Goal: Obtain resource: Obtain resource

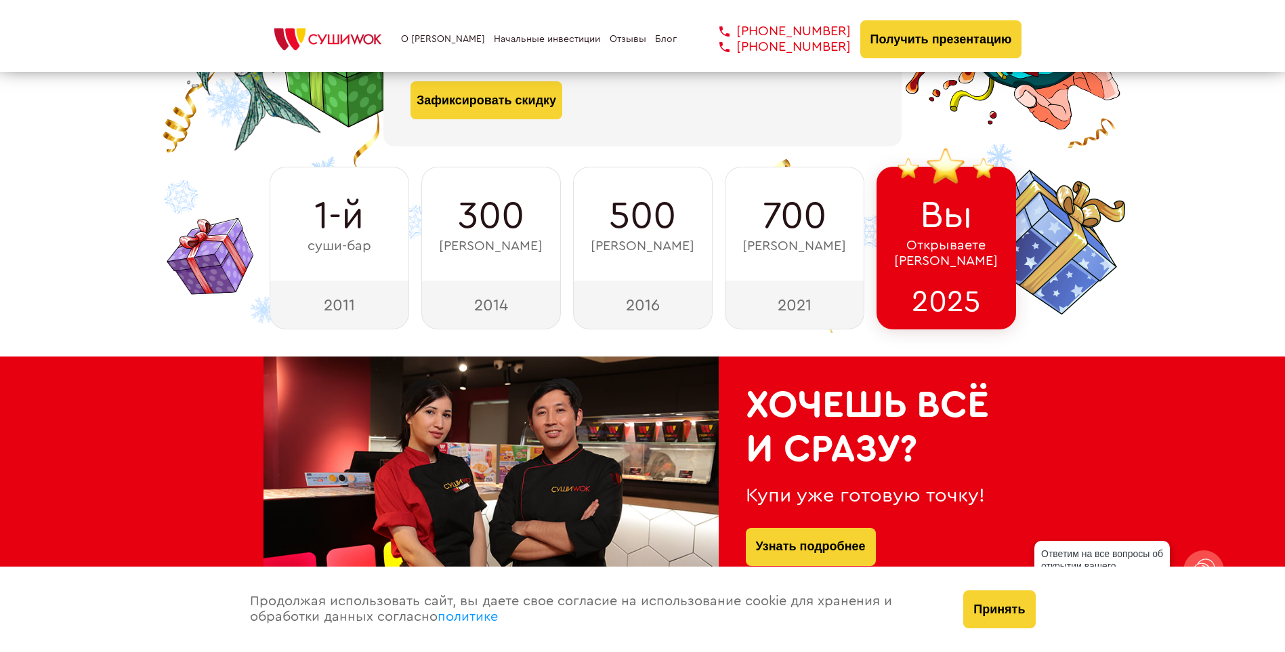
scroll to position [68, 0]
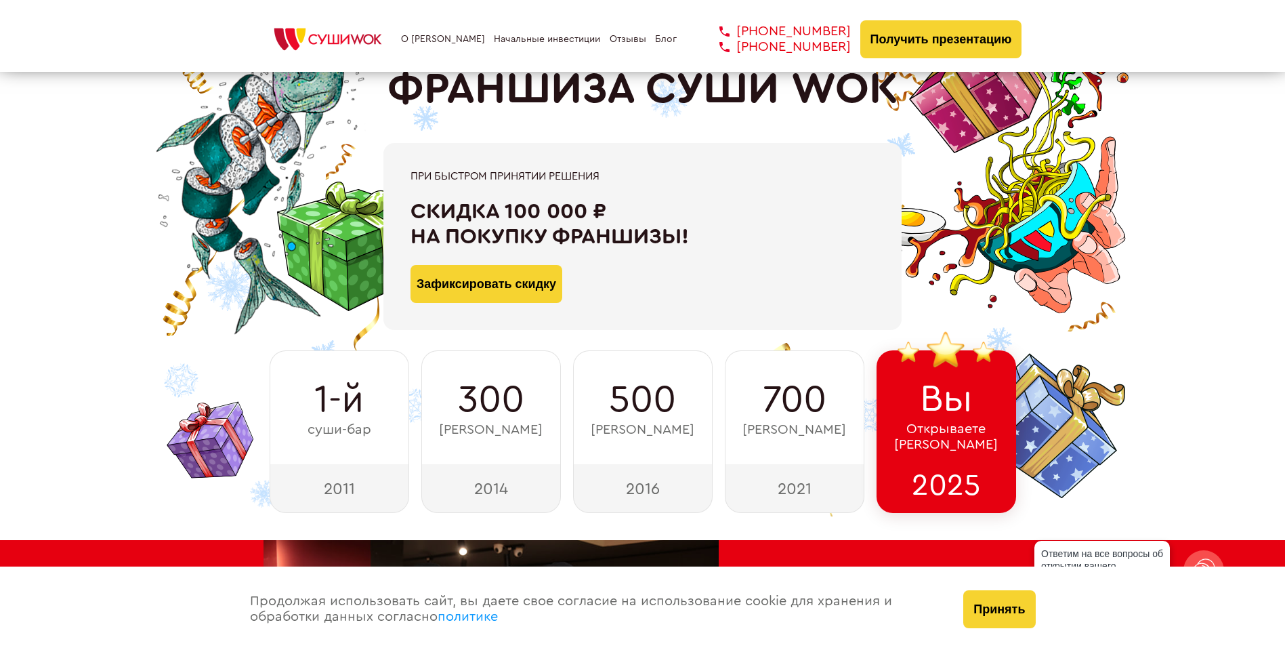
click at [449, 50] on div "О франшизе Начальные инвестиции Отзывы Блог +7 812 308 77 70 +7 800 200 21 01 +…" at bounding box center [643, 39] width 759 height 38
click at [450, 36] on link "О [PERSON_NAME]" at bounding box center [443, 39] width 84 height 11
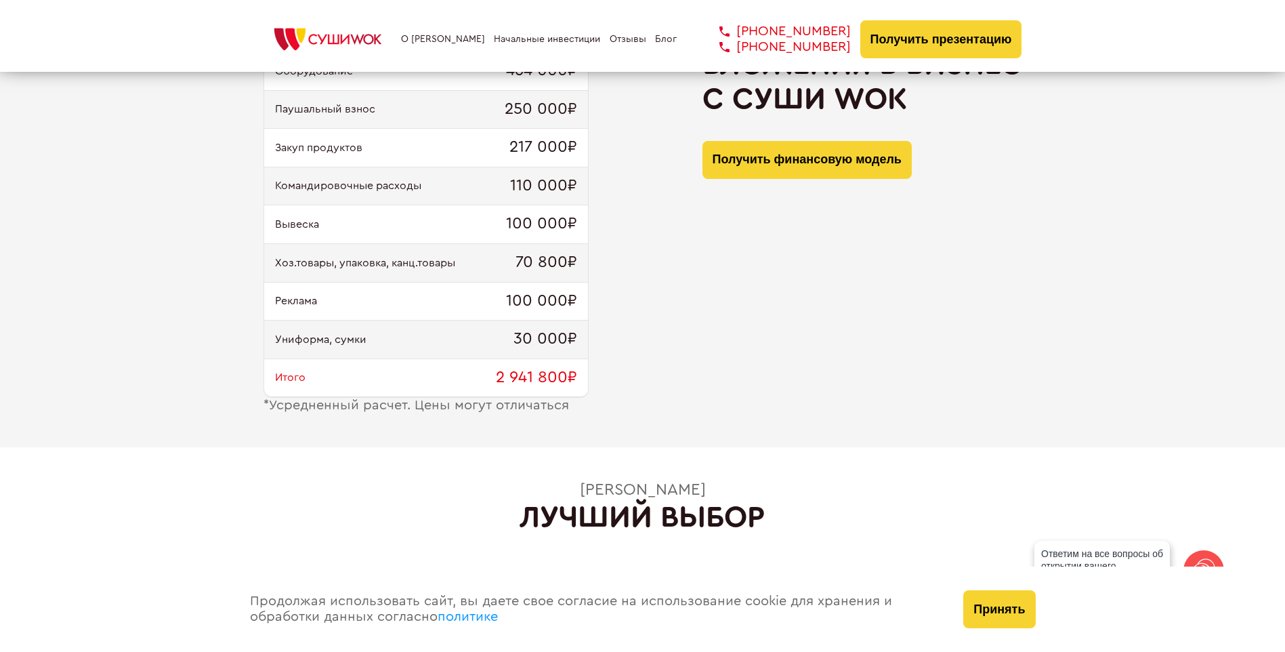
scroll to position [1312, 0]
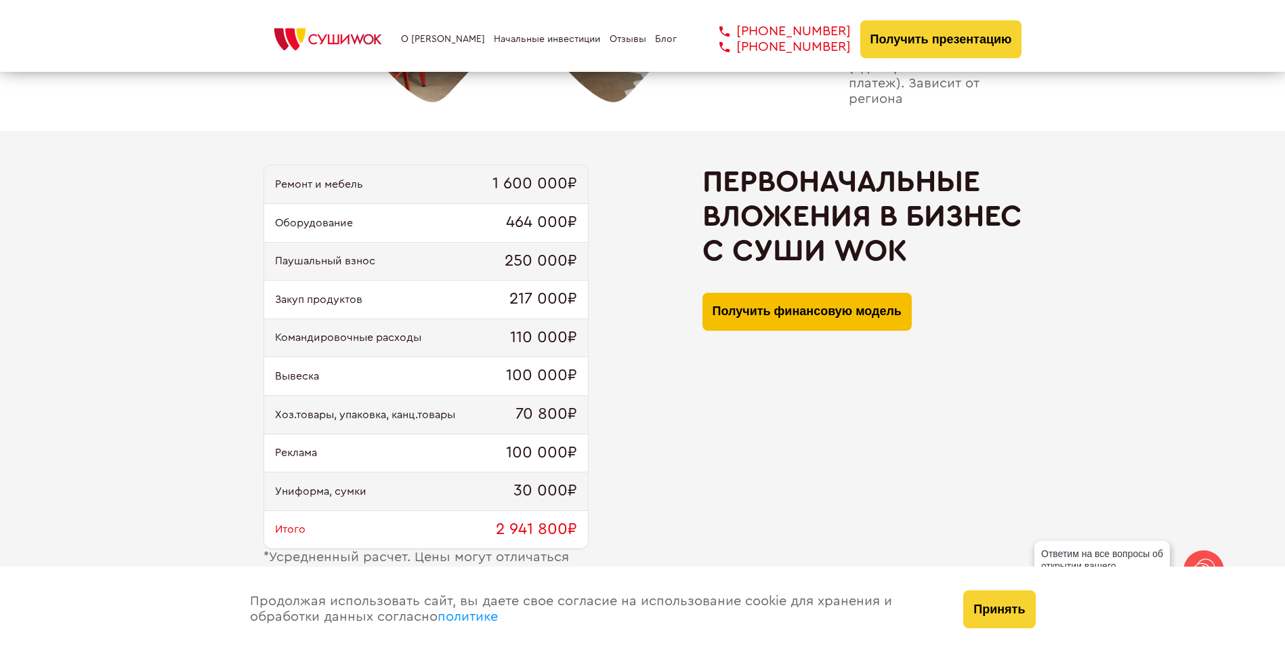
click at [818, 317] on button "Получить финансовую модель" at bounding box center [807, 312] width 209 height 38
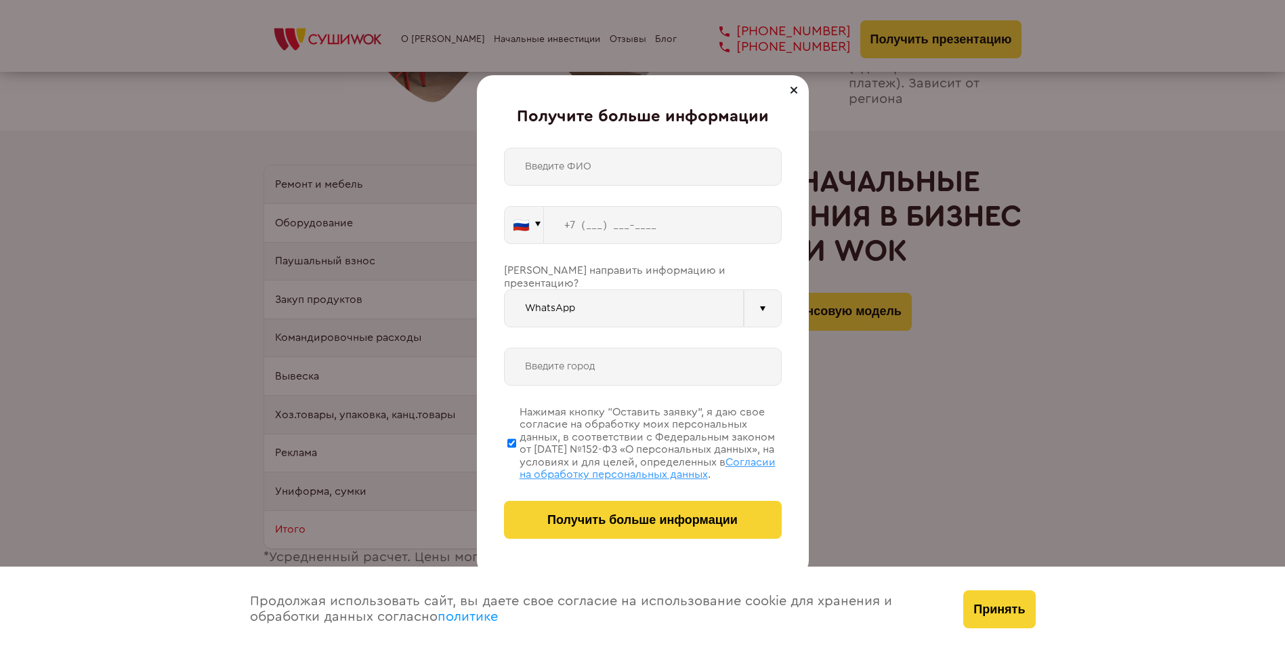
click at [789, 93] on div at bounding box center [794, 90] width 16 height 16
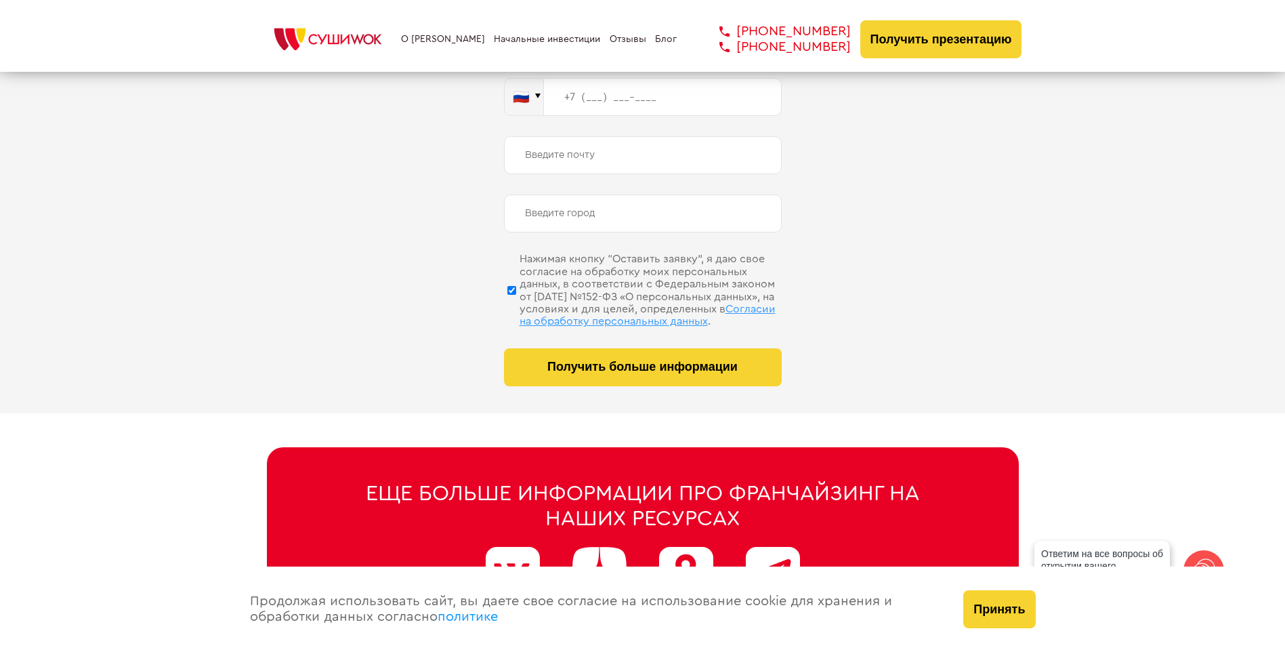
scroll to position [6837, 0]
